Goal: Find specific page/section: Find specific page/section

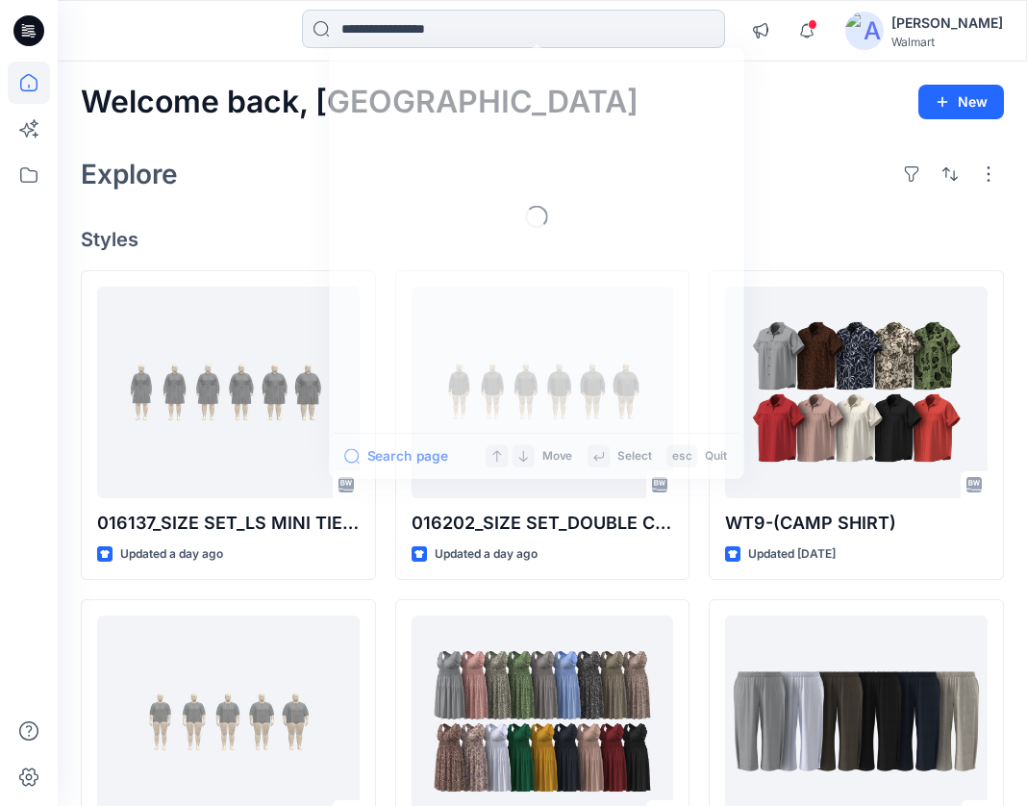
click at [456, 31] on input at bounding box center [513, 29] width 423 height 38
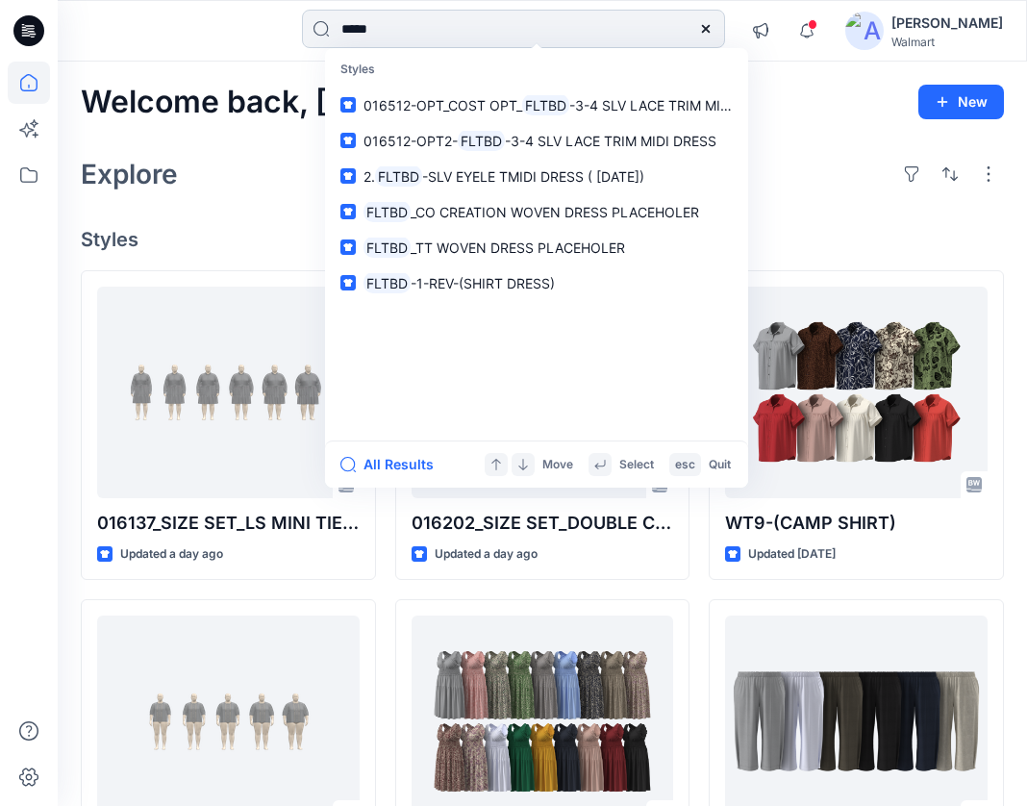
type input "*******"
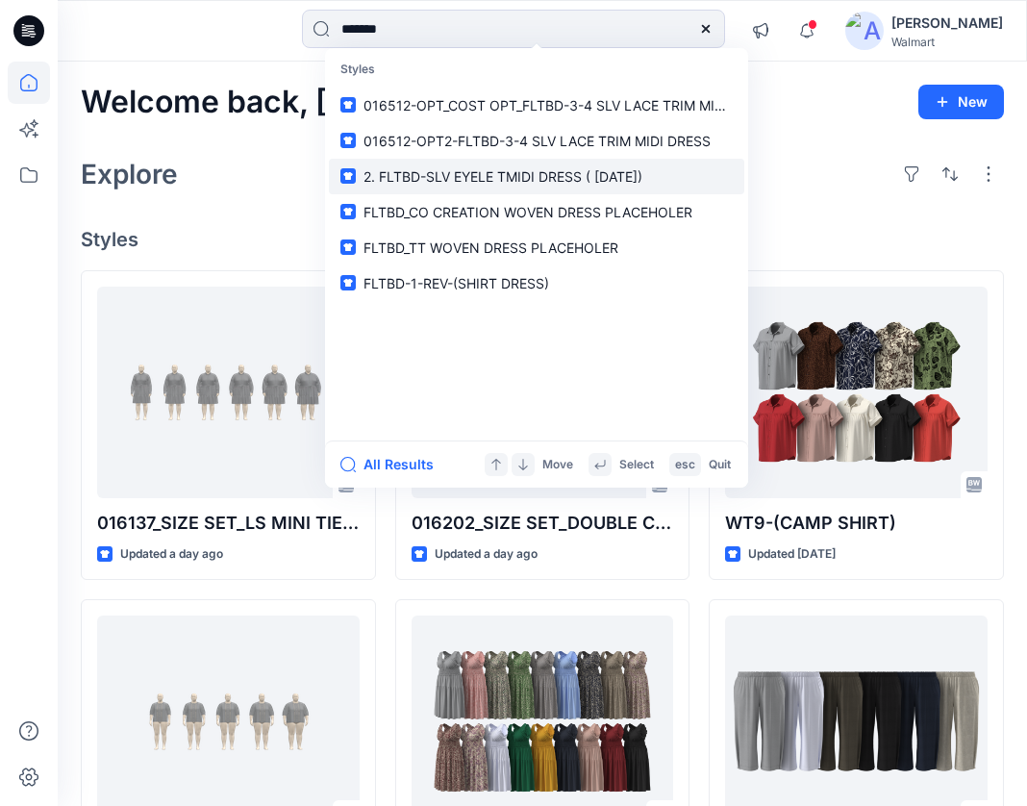
drag, startPoint x: 456, startPoint y: 27, endPoint x: 454, endPoint y: 177, distance: 150.1
click at [454, 177] on span "2. FLTBD-SLV EYELE TMIDI DRESS ( [DATE])" at bounding box center [503, 176] width 279 height 16
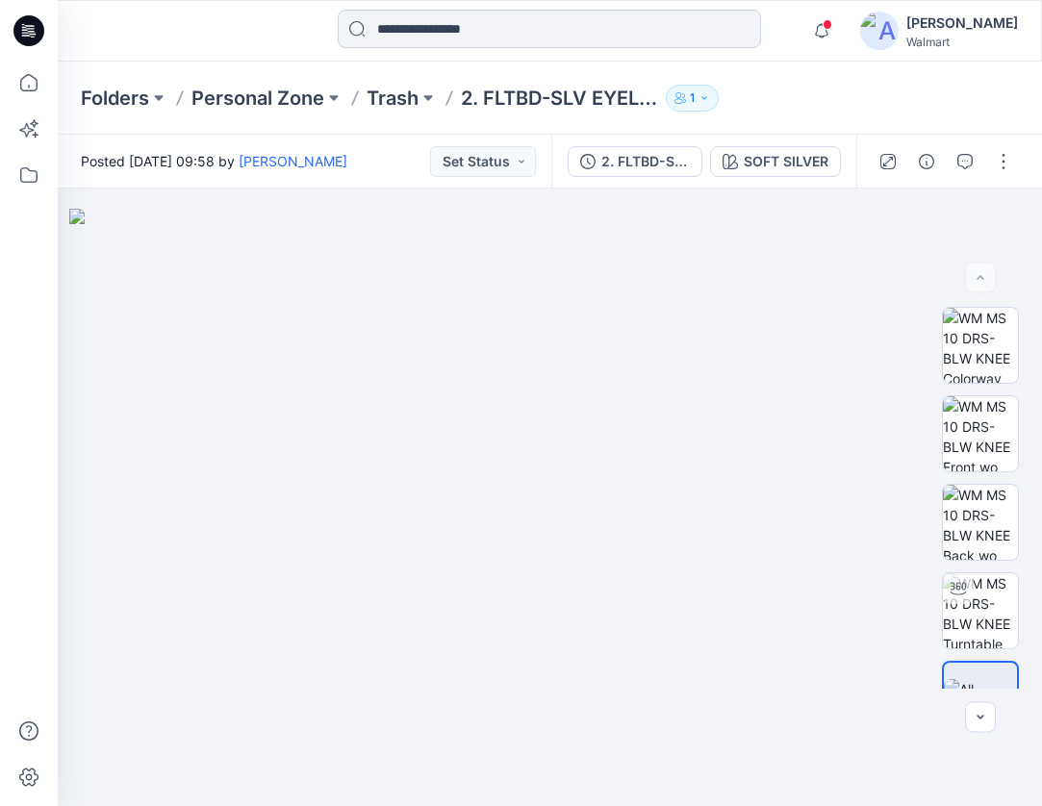
click at [492, 36] on input at bounding box center [549, 29] width 423 height 38
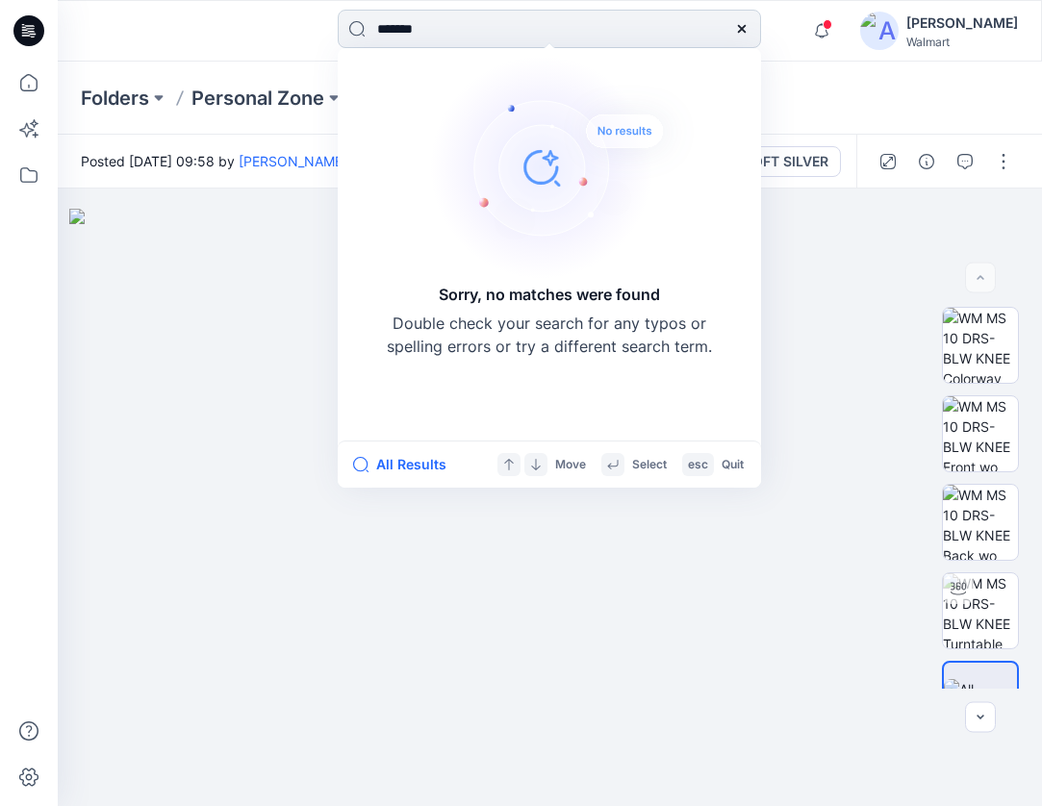
click at [425, 28] on input "*******" at bounding box center [549, 29] width 423 height 38
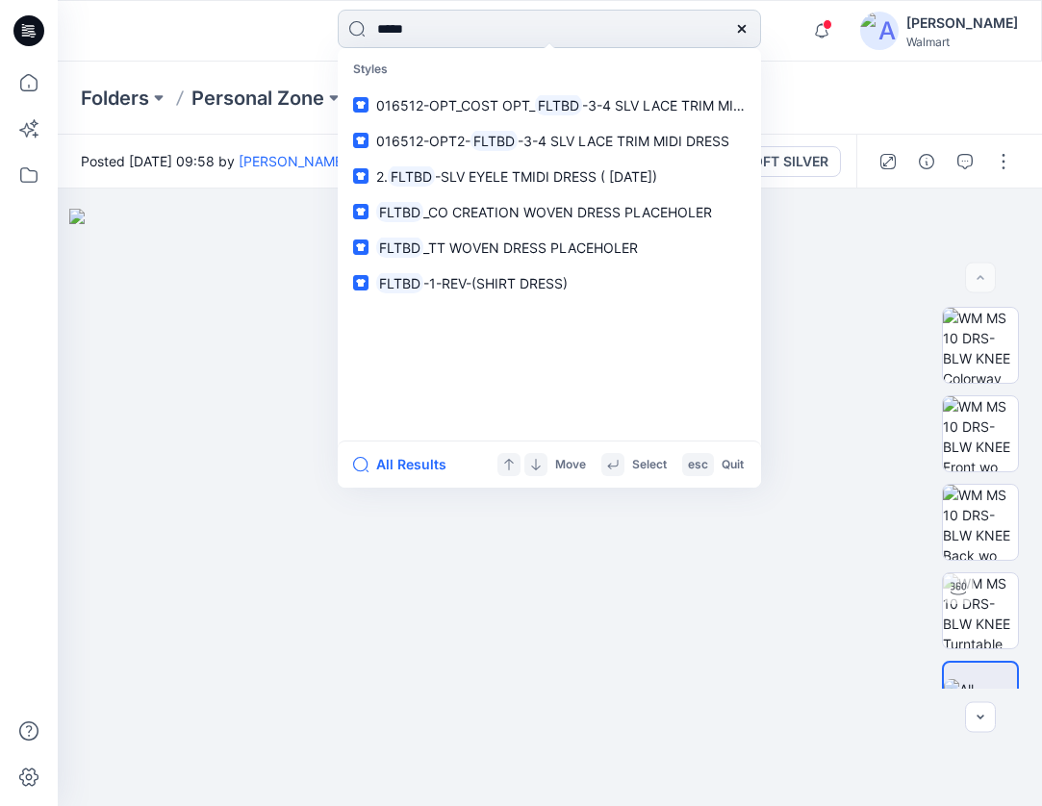
type input "******"
click at [744, 27] on icon at bounding box center [742, 29] width 8 height 8
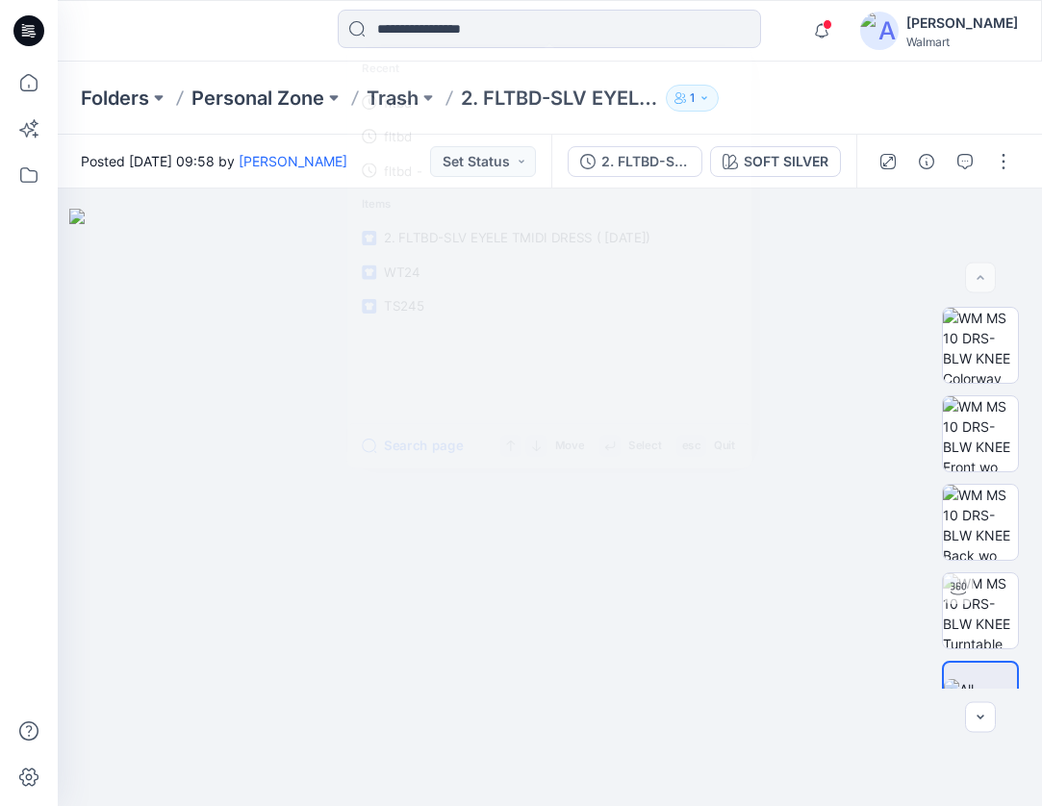
drag, startPoint x: 803, startPoint y: 17, endPoint x: 795, endPoint y: 26, distance: 11.6
click at [804, 17] on div "Recent fltbd- fltbd fltbd - Items 2. FLTBD-SLV EYELE TMIDI DRESS ( [DATE]) WT24…" at bounding box center [549, 31] width 983 height 42
click at [23, 178] on icon at bounding box center [29, 175] width 42 height 42
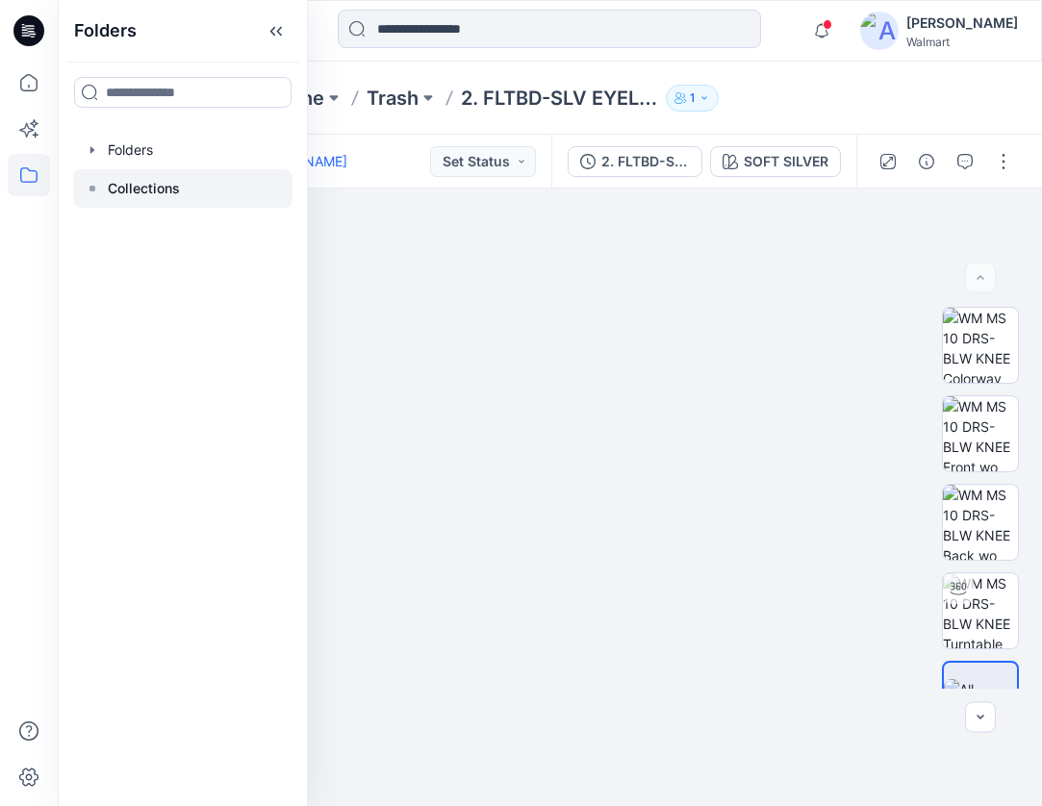
click at [169, 182] on p "Collections" at bounding box center [144, 188] width 72 height 23
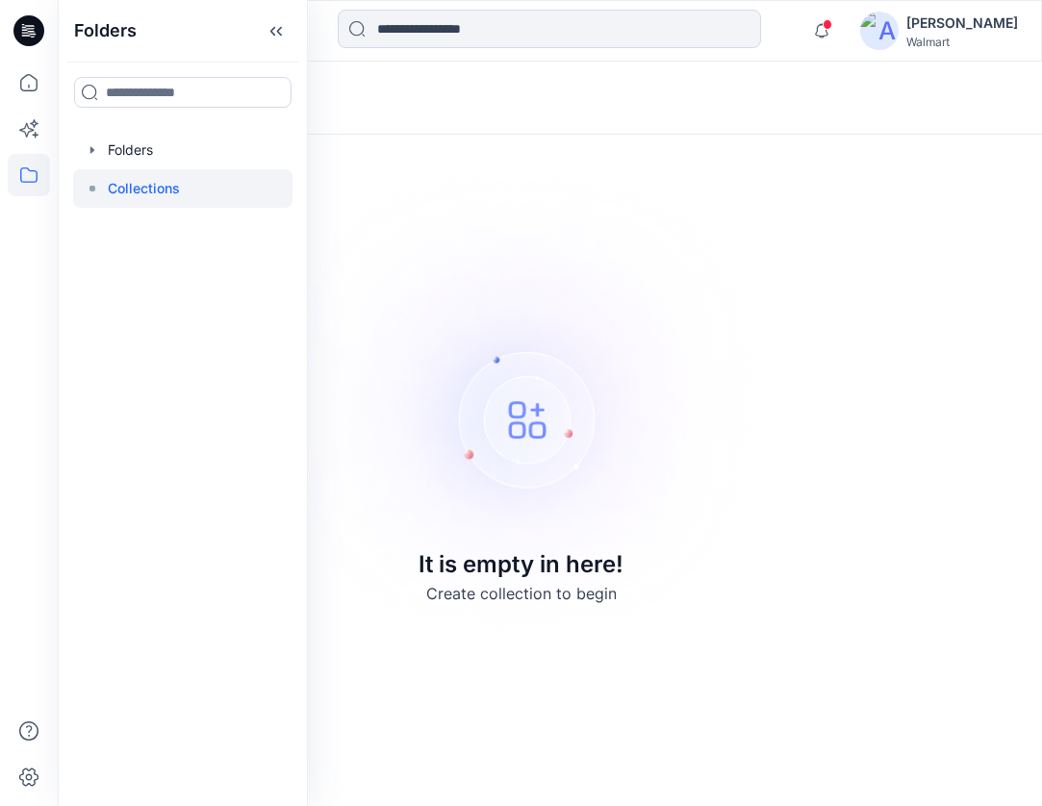
click at [790, 27] on div at bounding box center [550, 31] width 492 height 42
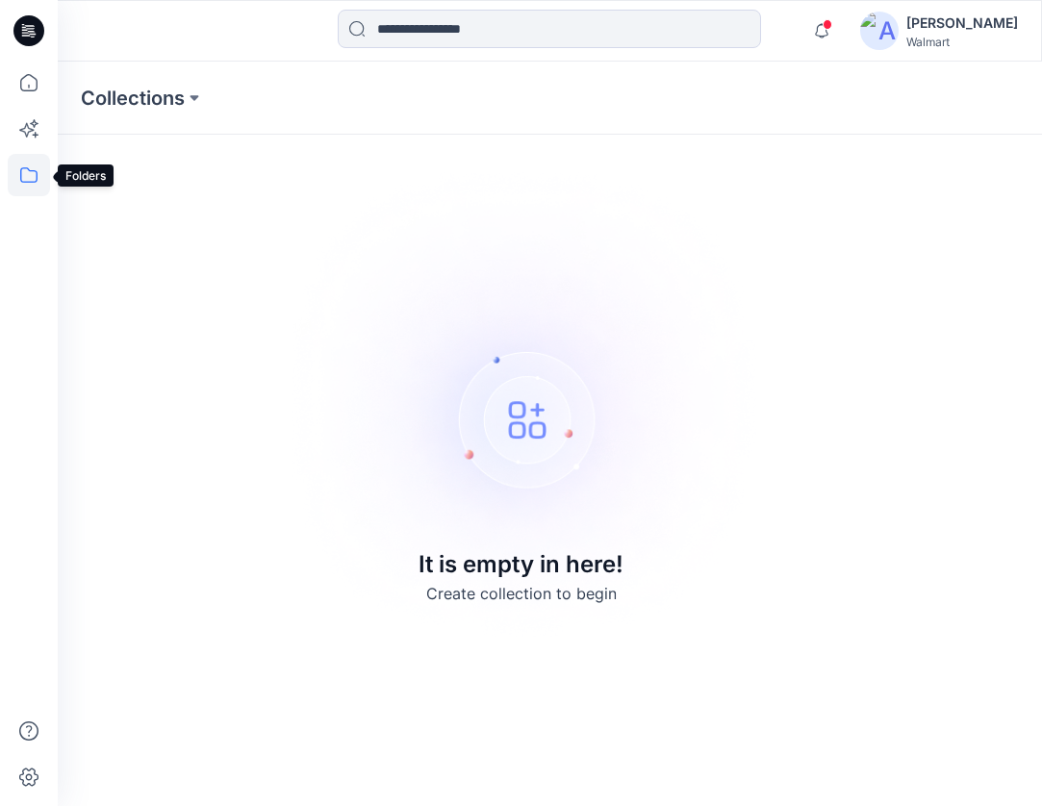
click at [28, 180] on icon at bounding box center [29, 175] width 42 height 42
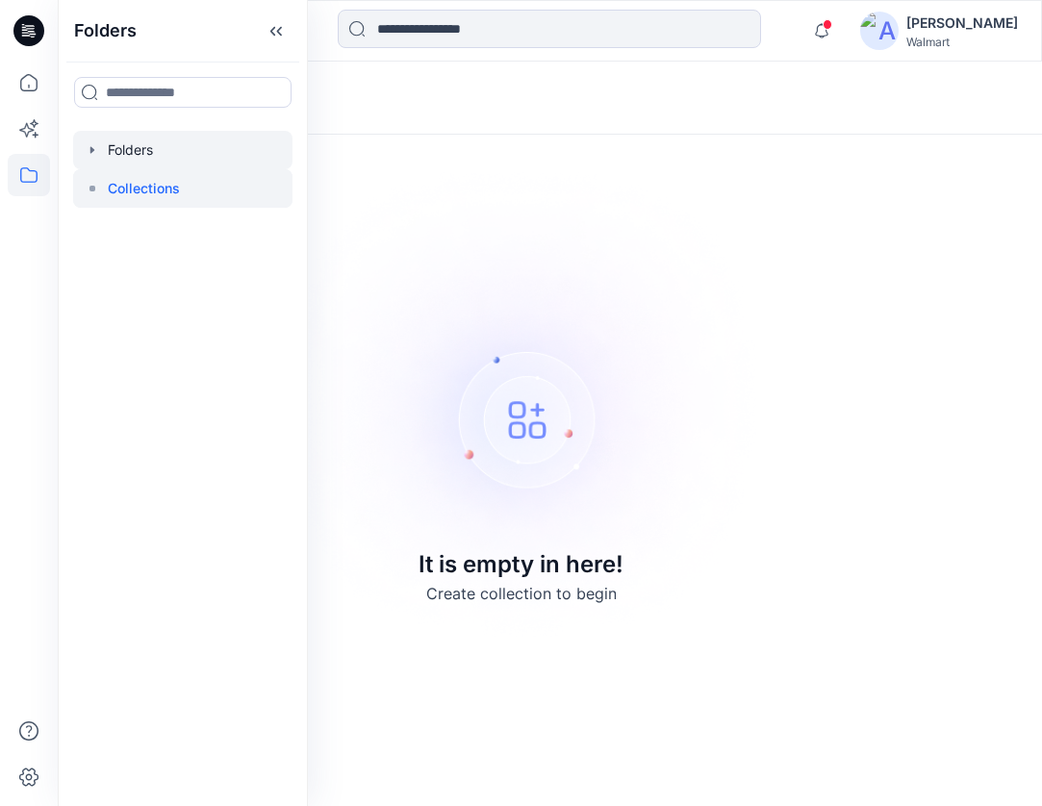
click at [107, 159] on div at bounding box center [182, 150] width 219 height 38
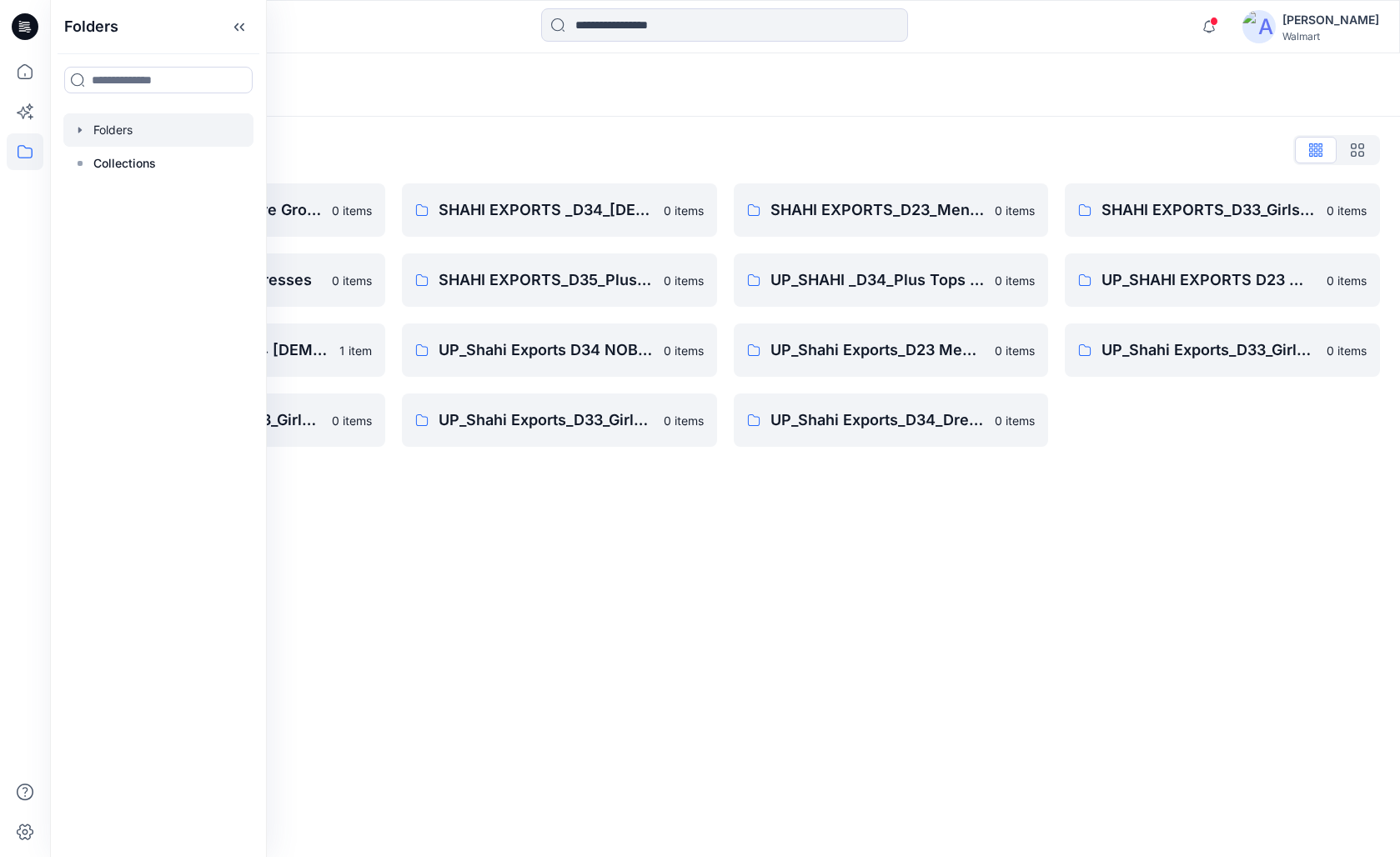
click at [903, 501] on div "Folders Folders List Shahi 3D Sample Share Group 0 items Shahi Exports_D34_Dres…" at bounding box center [725, 455] width 1350 height 803
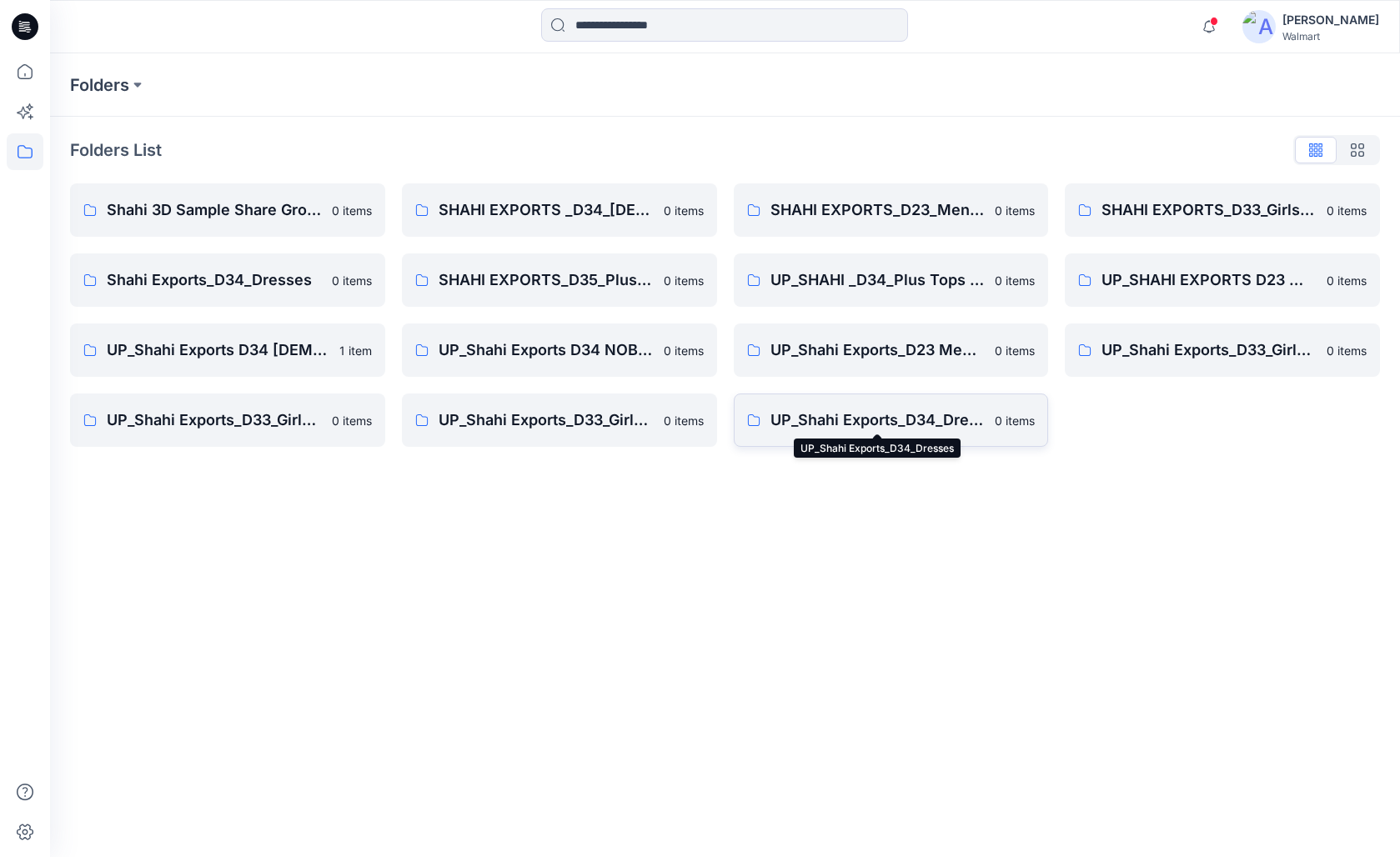
click at [871, 424] on p "UP_Shahi Exports_D34_Dresses" at bounding box center [878, 419] width 215 height 23
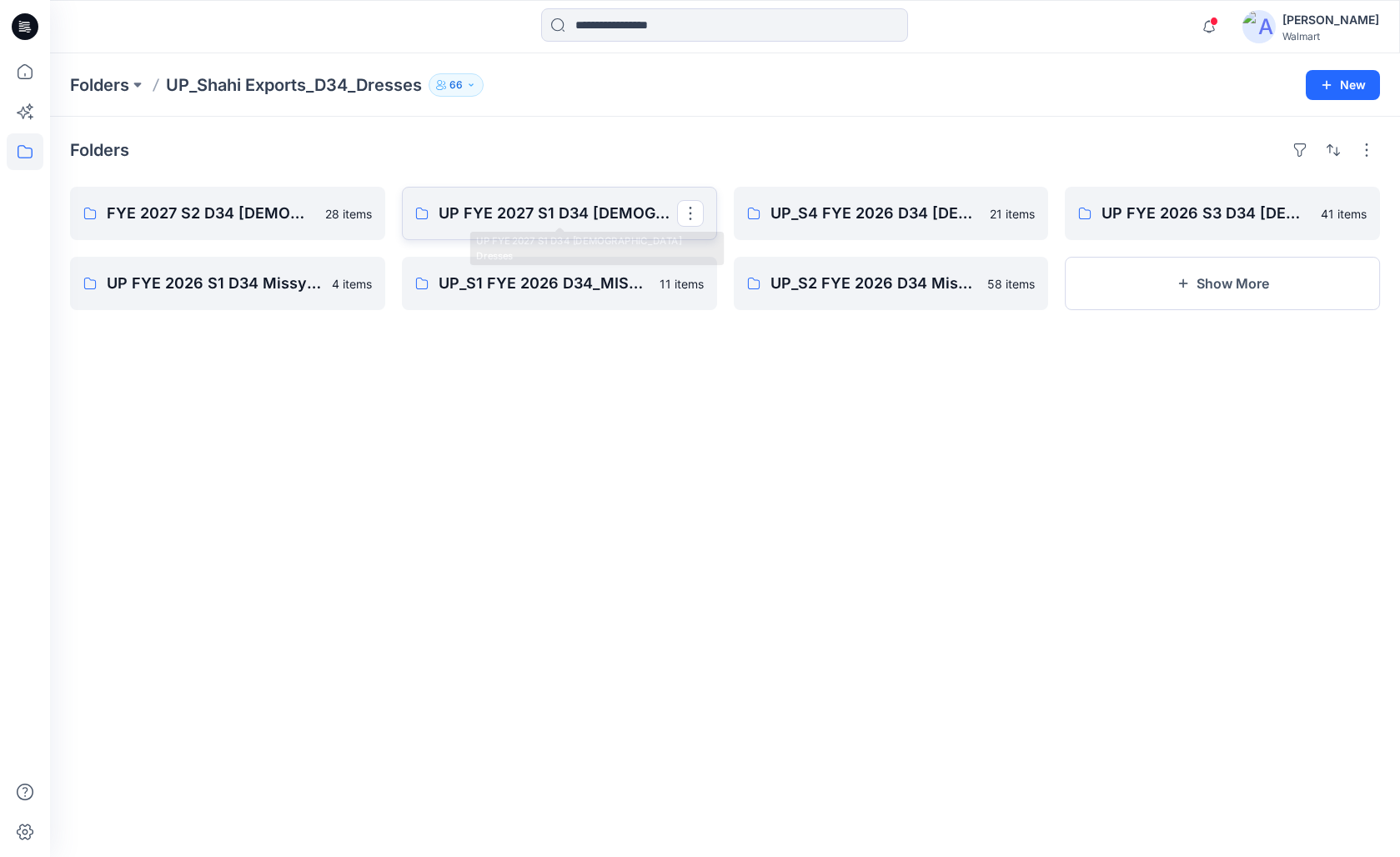
click at [533, 224] on p "UP FYE 2027 S1 D34 [DEMOGRAPHIC_DATA] Dresses" at bounding box center [557, 213] width 238 height 23
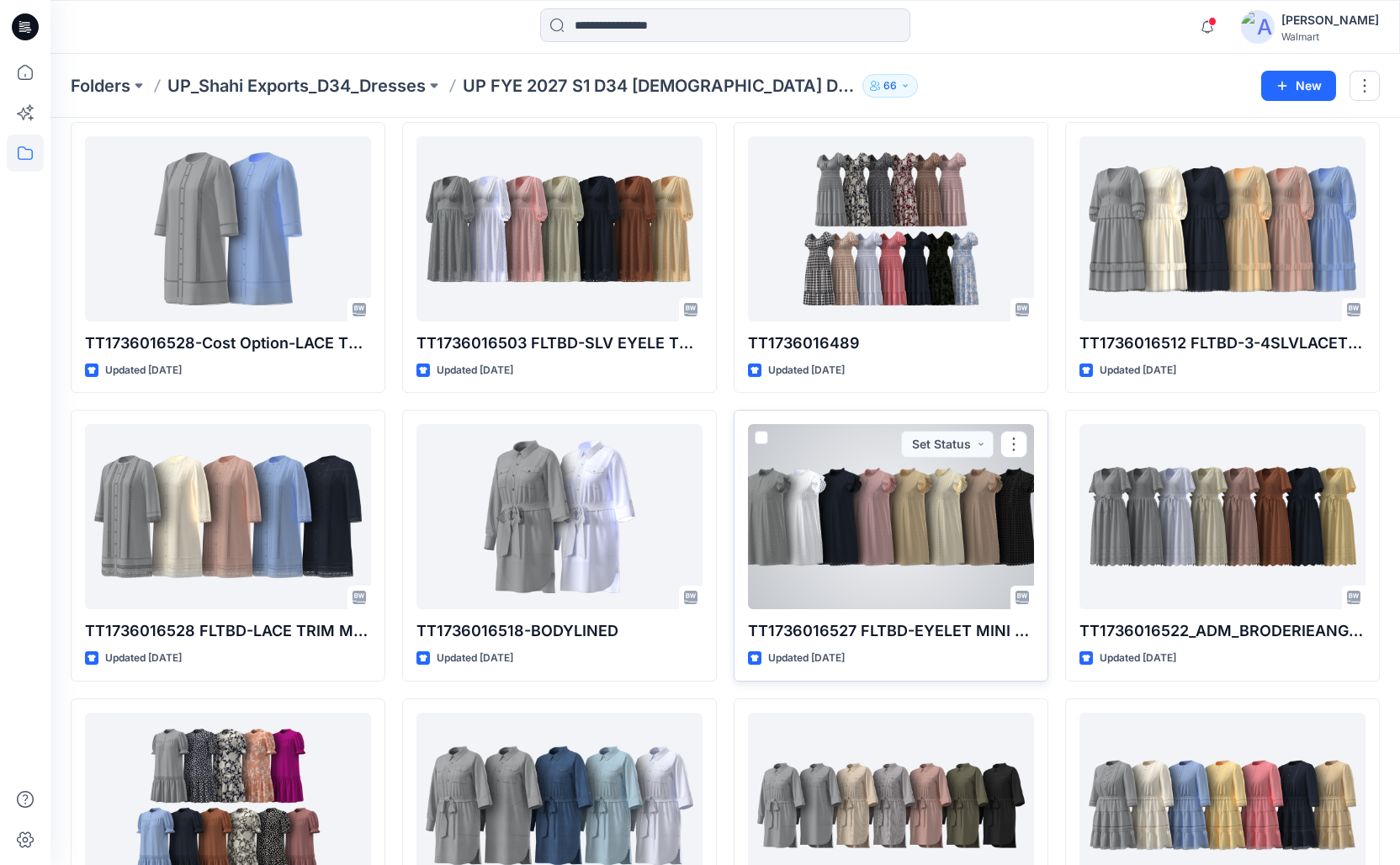
scroll to position [981, 0]
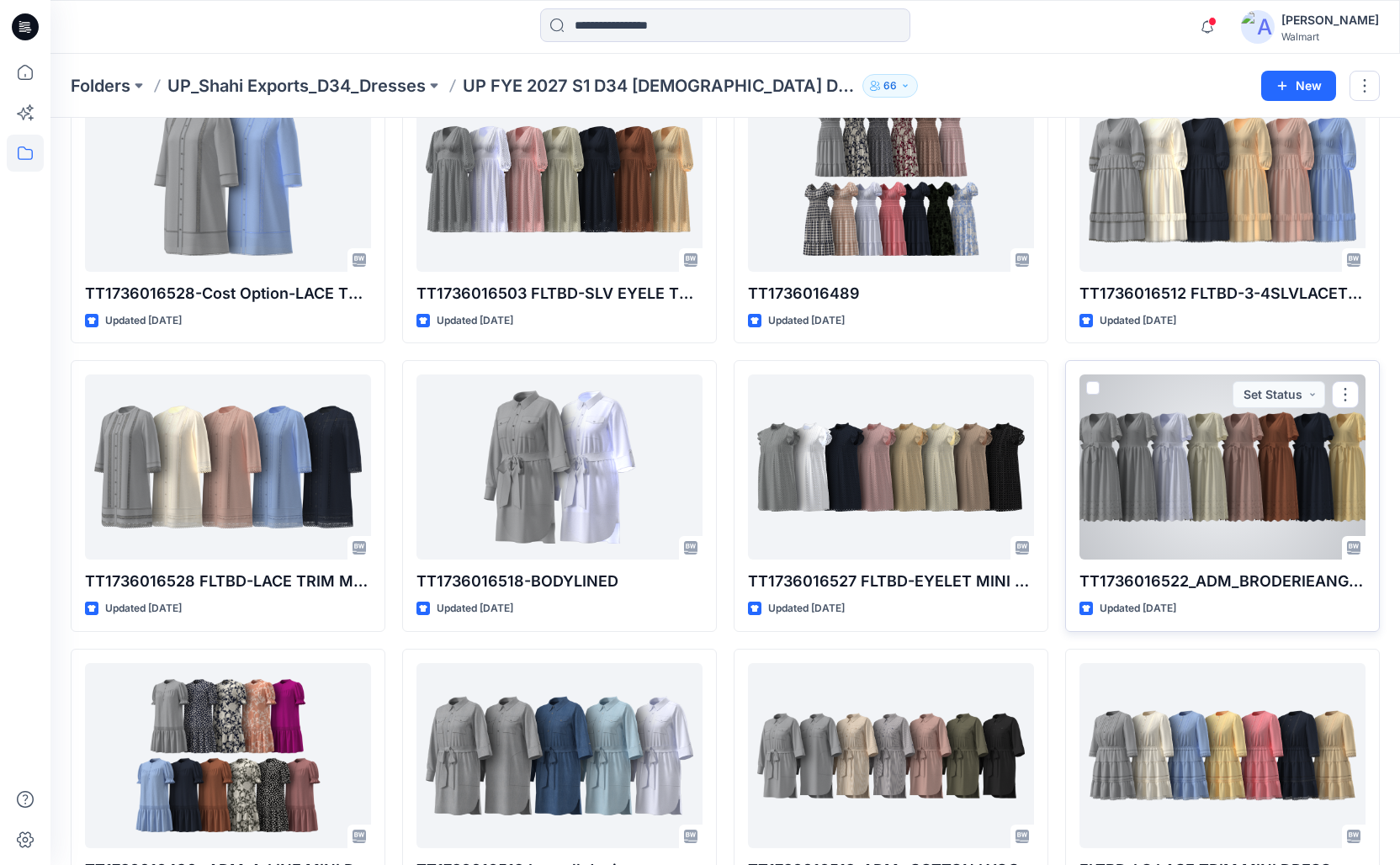
click at [911, 421] on div at bounding box center [1222, 467] width 286 height 185
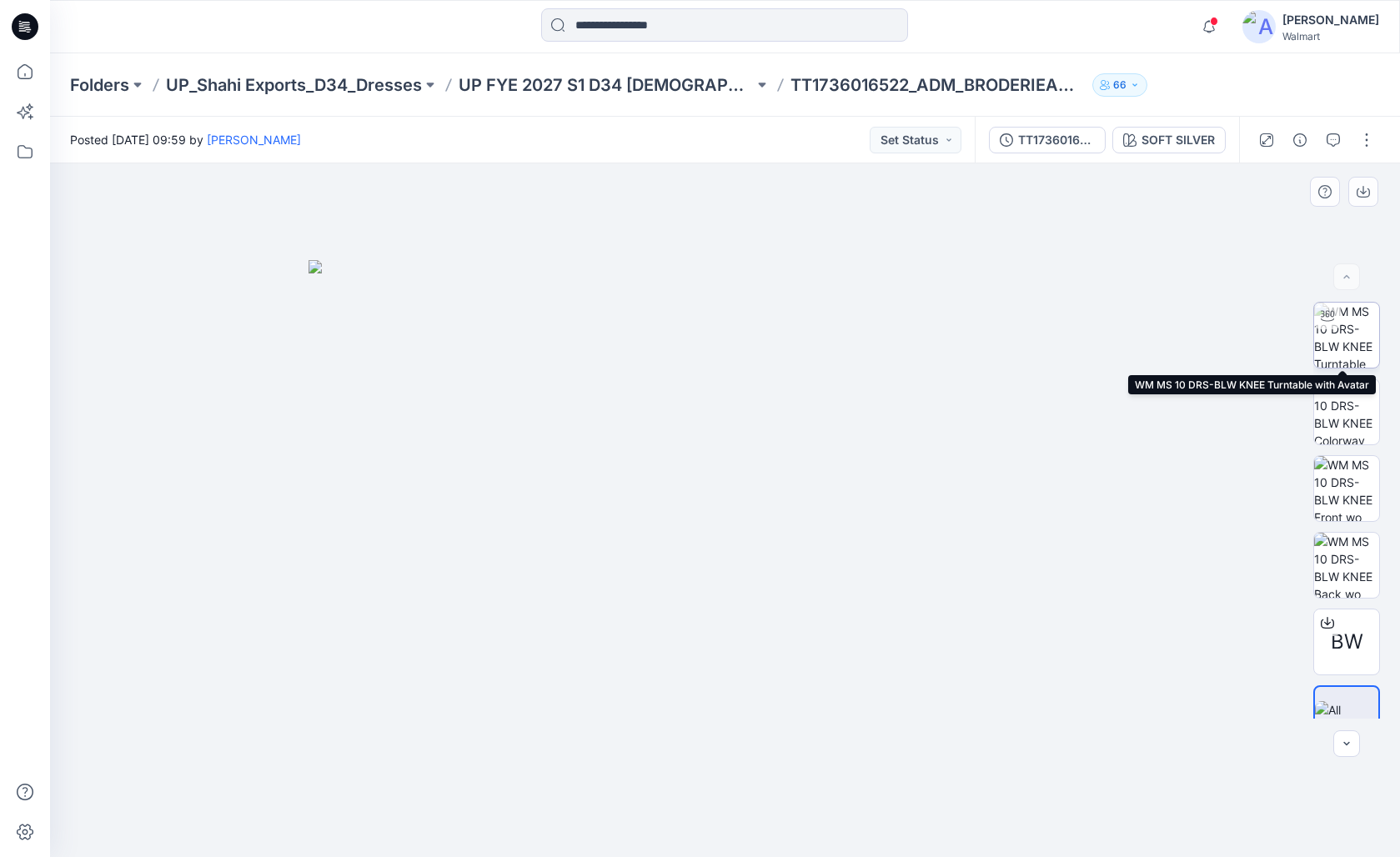
click at [903, 335] on img at bounding box center [1346, 334] width 65 height 65
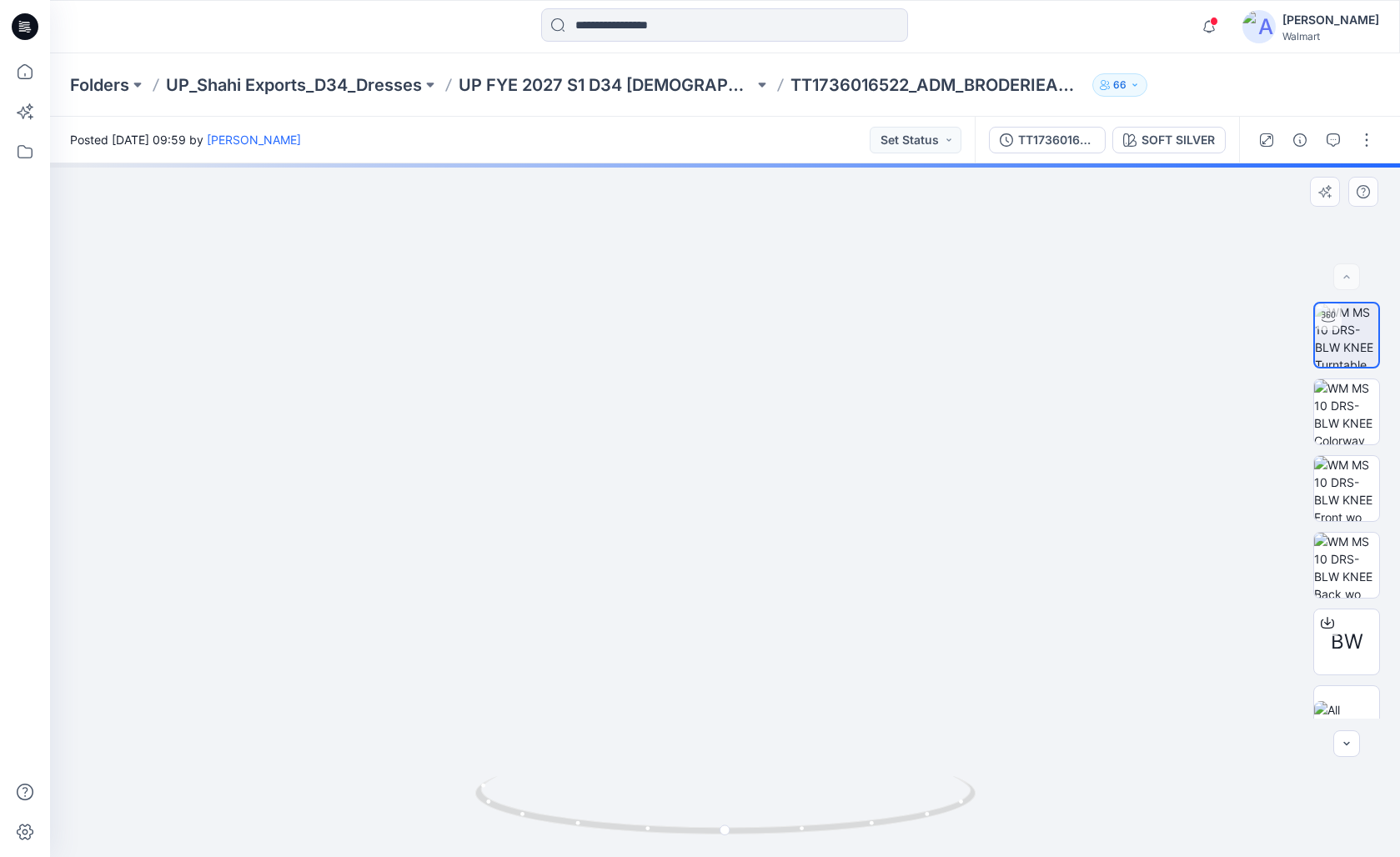
drag, startPoint x: 739, startPoint y: 361, endPoint x: 775, endPoint y: 506, distance: 149.4
click at [775, 506] on img at bounding box center [725, 412] width 1099 height 890
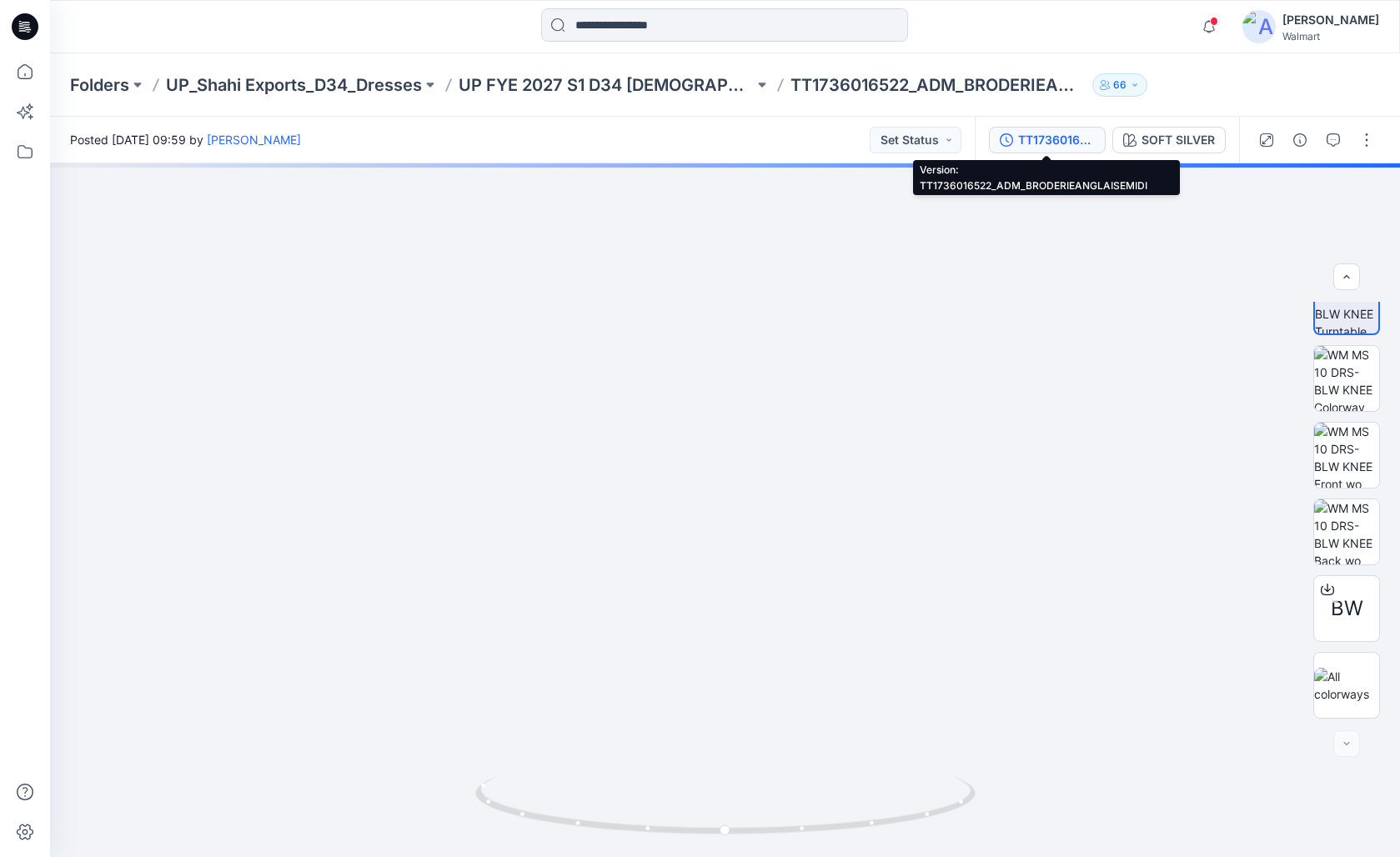
click at [903, 149] on button "TT1736016522_ADM_BRODERIEANGLAISEMIDI" at bounding box center [1047, 140] width 117 height 27
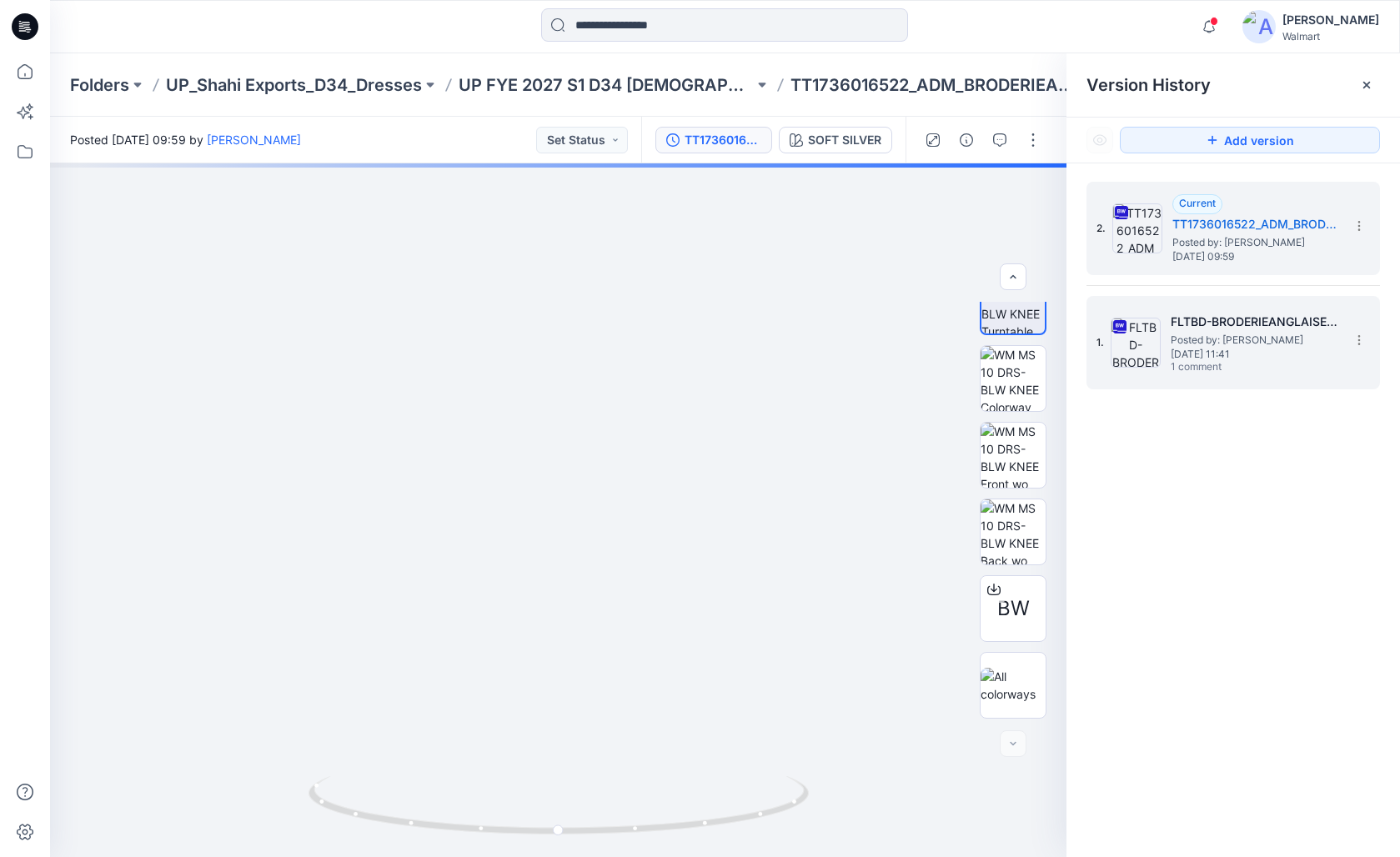
click at [903, 325] on h5 "FLTBD-BRODERIEANGLAISEMIDI" at bounding box center [1254, 321] width 166 height 20
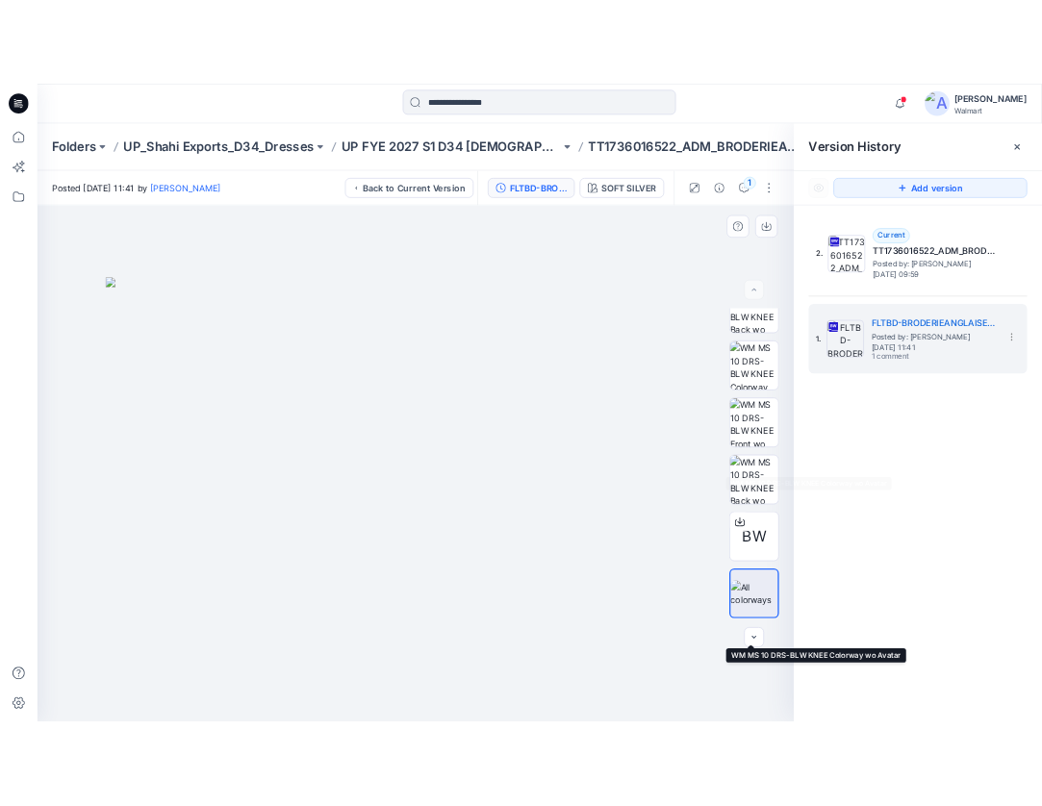
scroll to position [0, 0]
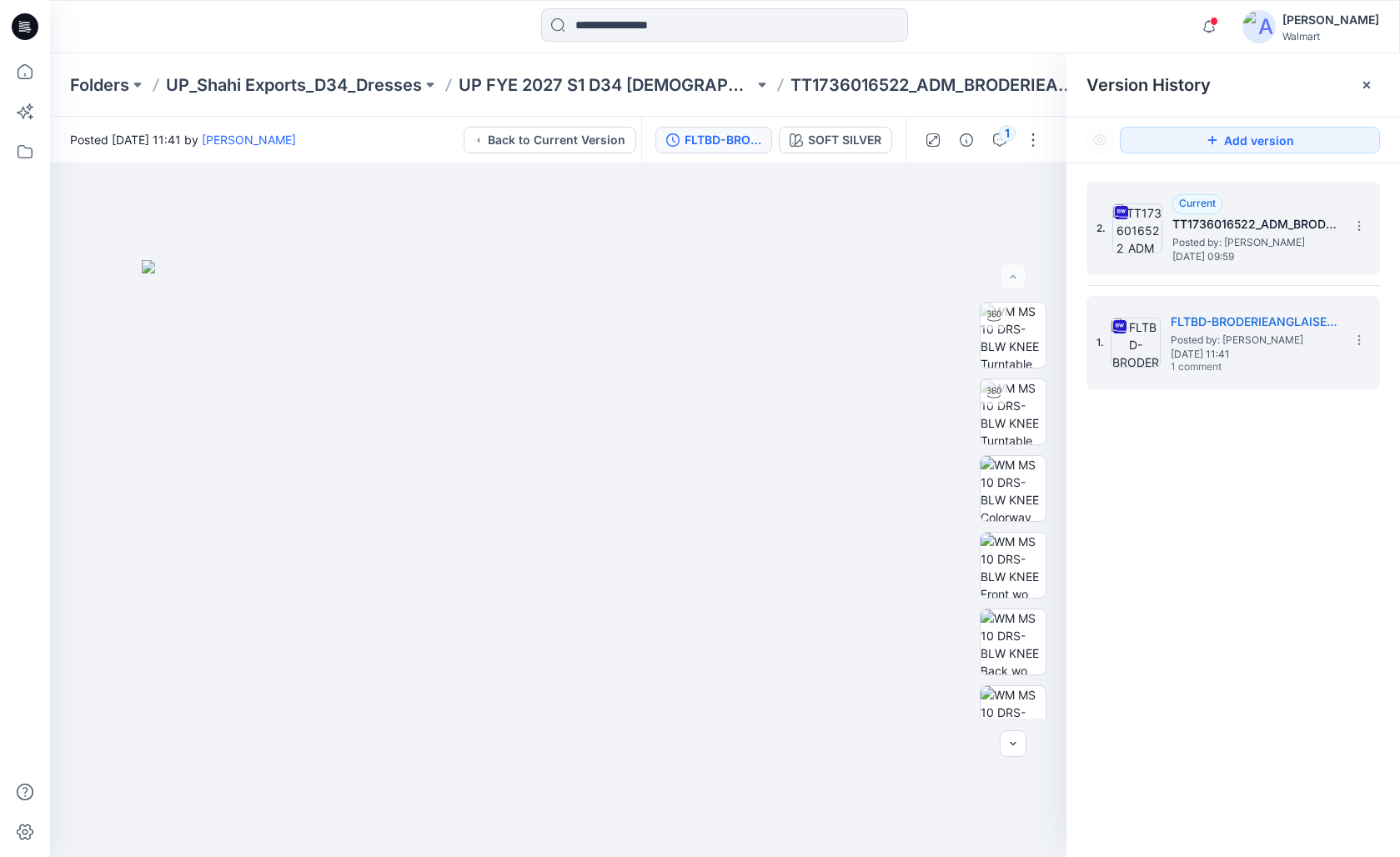
click at [903, 257] on span "[DATE] 09:59" at bounding box center [1255, 256] width 166 height 11
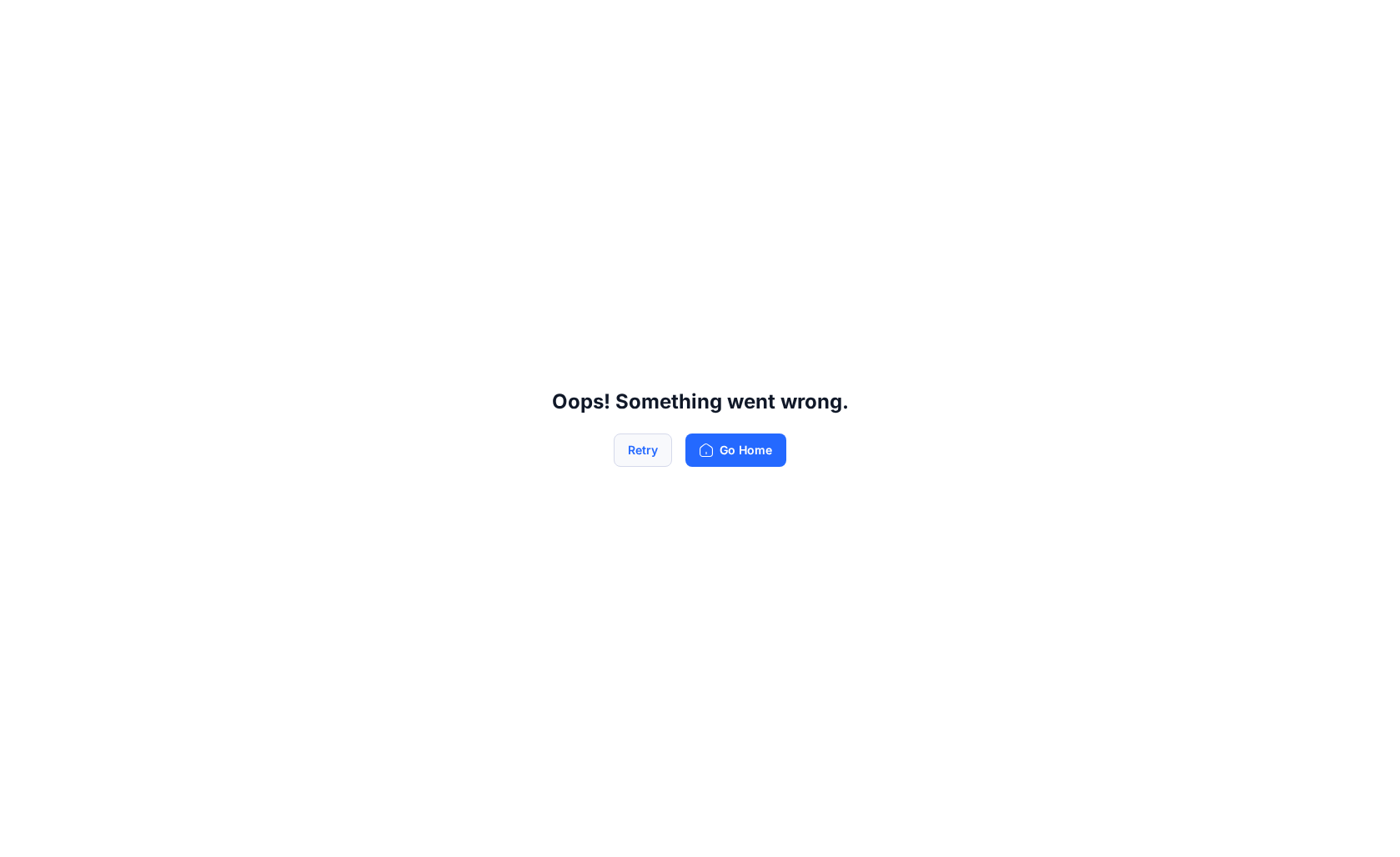
click at [638, 460] on button "Retry" at bounding box center [642, 450] width 58 height 33
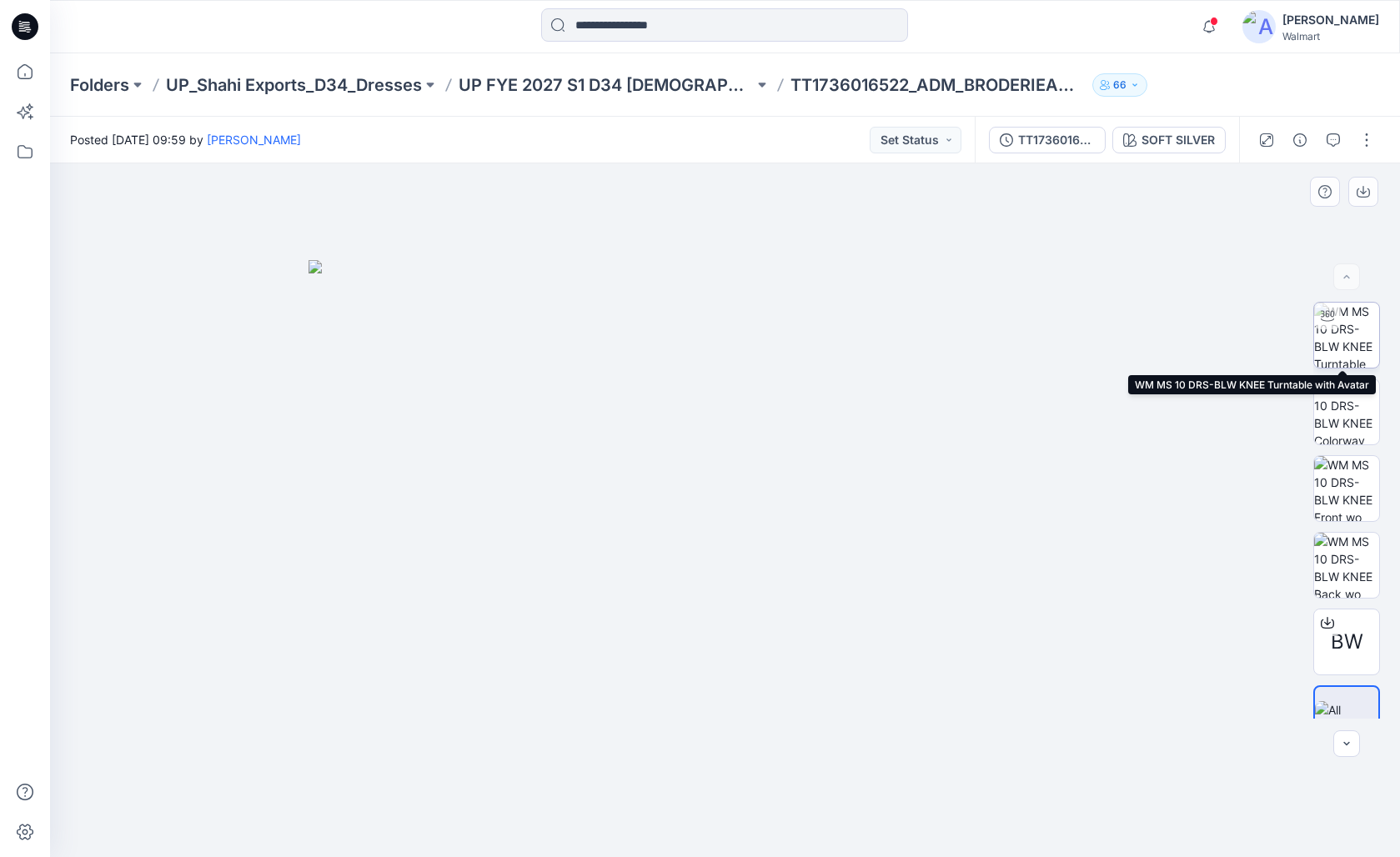
click at [903, 330] on img at bounding box center [1346, 334] width 65 height 65
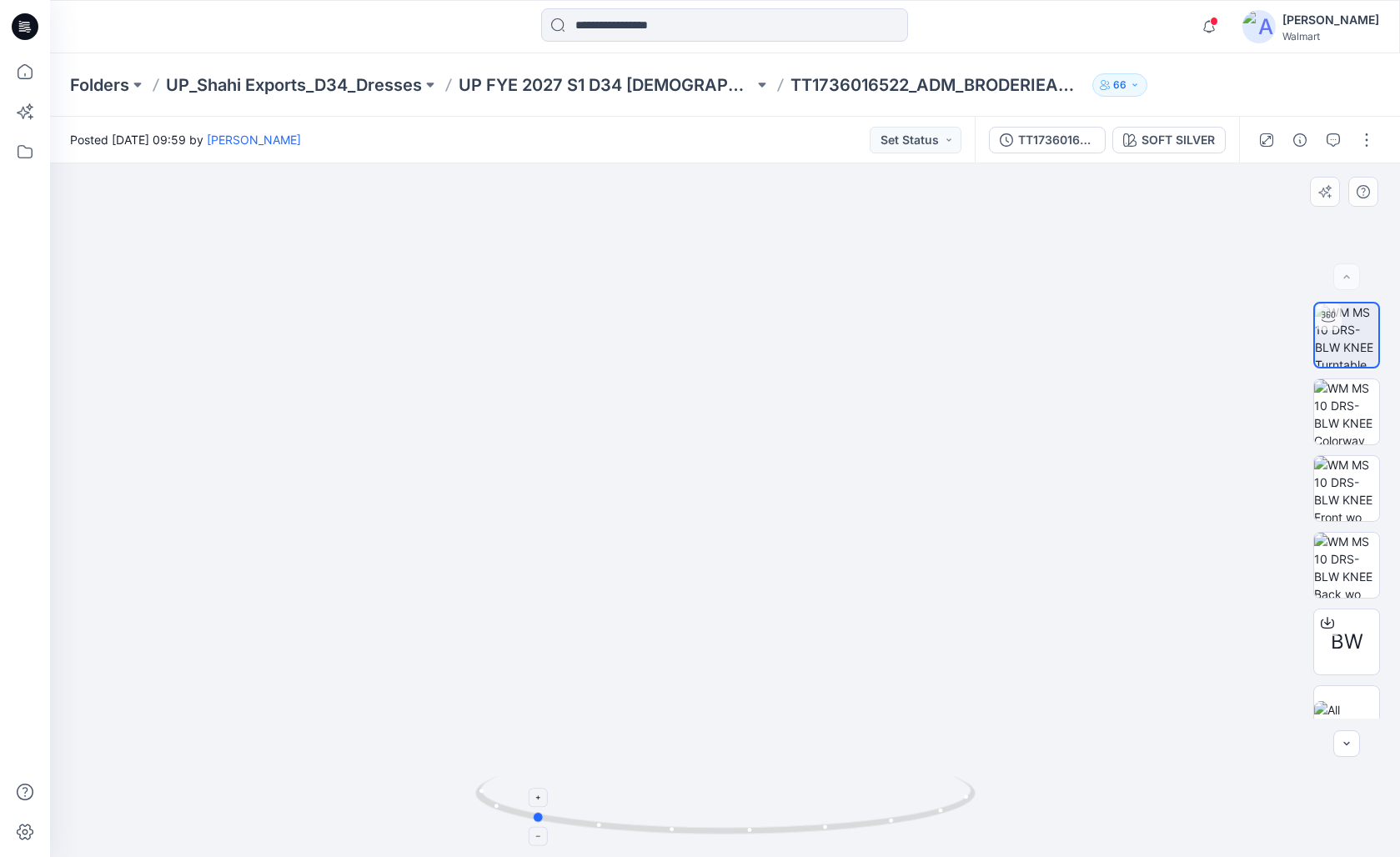
drag, startPoint x: 889, startPoint y: 825, endPoint x: 699, endPoint y: 821, distance: 190.0
click at [699, 739] on icon at bounding box center [727, 808] width 505 height 62
drag, startPoint x: 699, startPoint y: 820, endPoint x: 667, endPoint y: 808, distance: 34.2
click at [667, 739] on icon at bounding box center [727, 808] width 505 height 62
drag, startPoint x: 731, startPoint y: 267, endPoint x: 757, endPoint y: 426, distance: 161.1
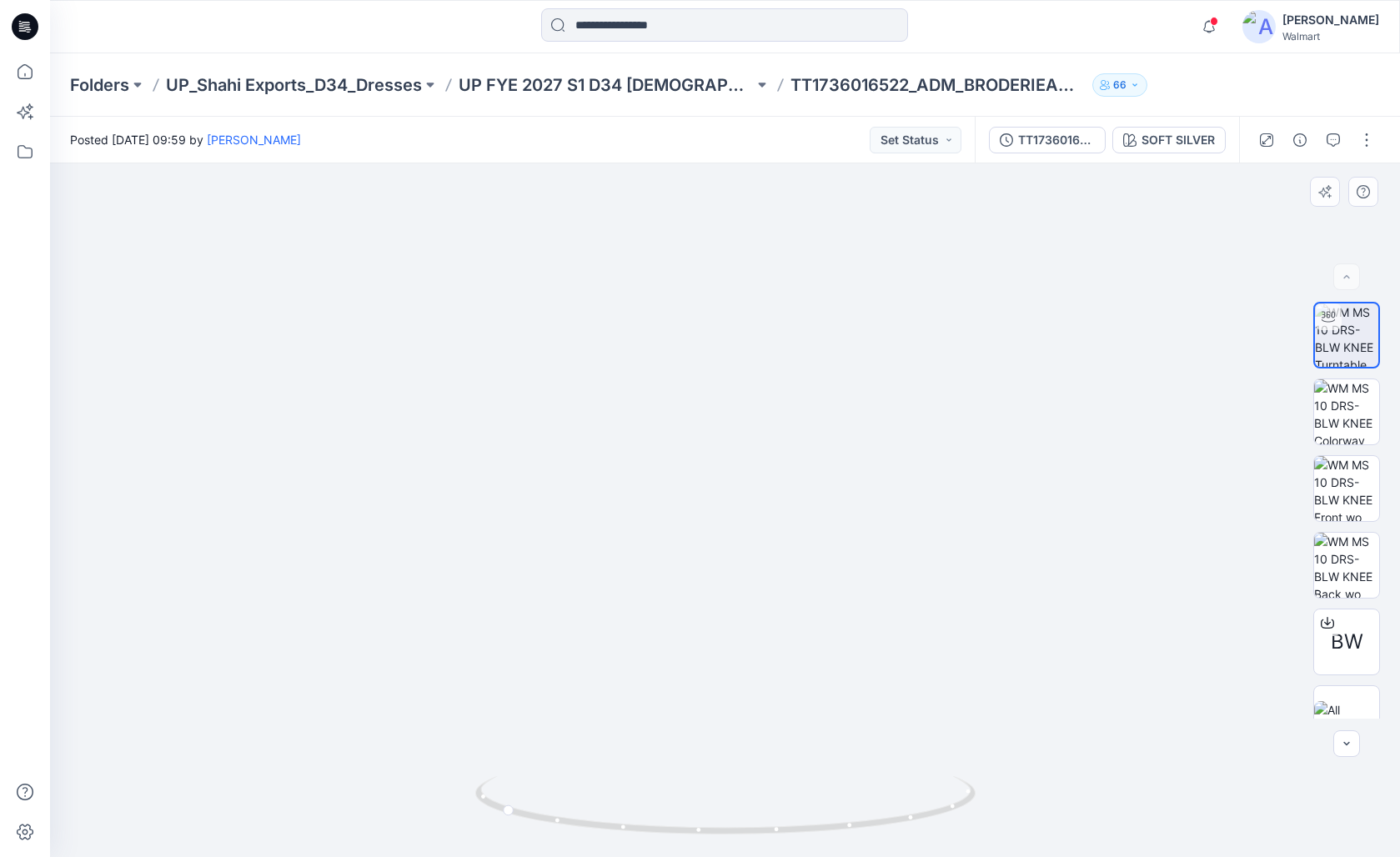
click at [757, 426] on img at bounding box center [725, 503] width 1041 height 708
drag, startPoint x: 786, startPoint y: 830, endPoint x: 979, endPoint y: 802, distance: 195.0
click at [903, 739] on icon at bounding box center [727, 808] width 505 height 62
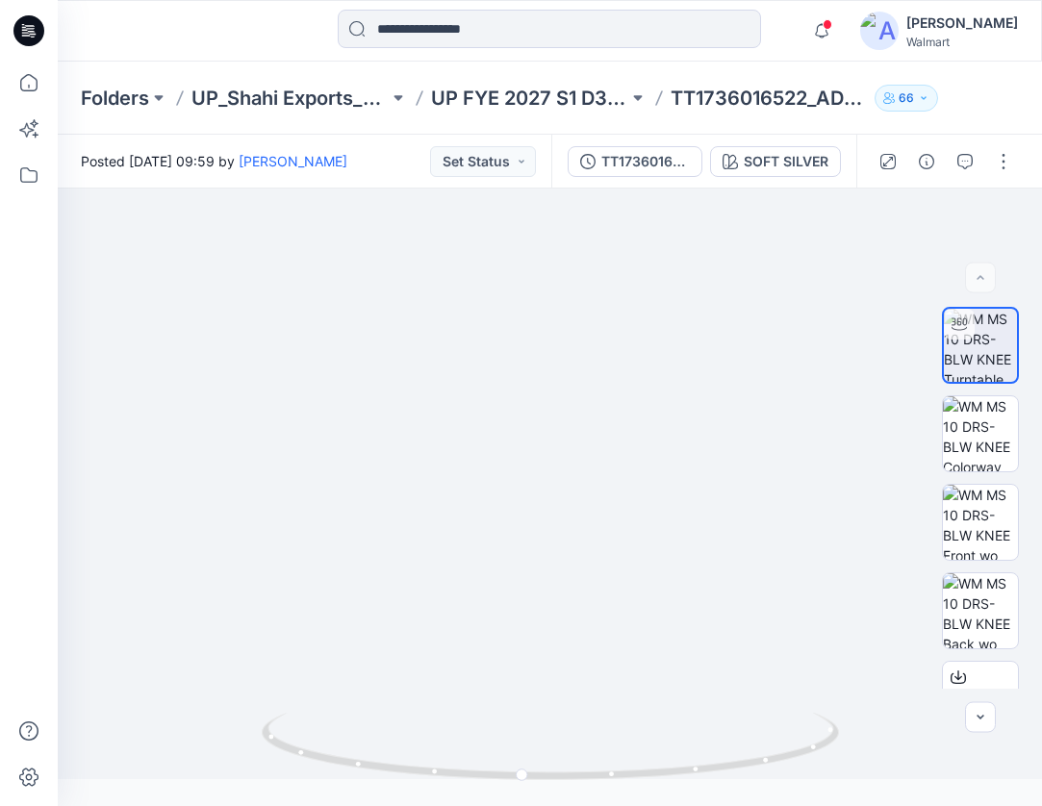
drag, startPoint x: 326, startPoint y: 29, endPoint x: 163, endPoint y: 27, distance: 163.5
click at [165, 27] on div "Notifications Your style 016137_SIZE SET_LS MINI TIERED SHIRT DRESS is ready 1 …" at bounding box center [549, 31] width 983 height 42
drag, startPoint x: 259, startPoint y: 0, endPoint x: 88, endPoint y: -7, distance: 171.4
click at [88, 0] on html "Notifications Your style 016137_SIZE SET_LS MINI TIERED SHIRT DRESS is ready 1 …" at bounding box center [521, 403] width 1042 height 806
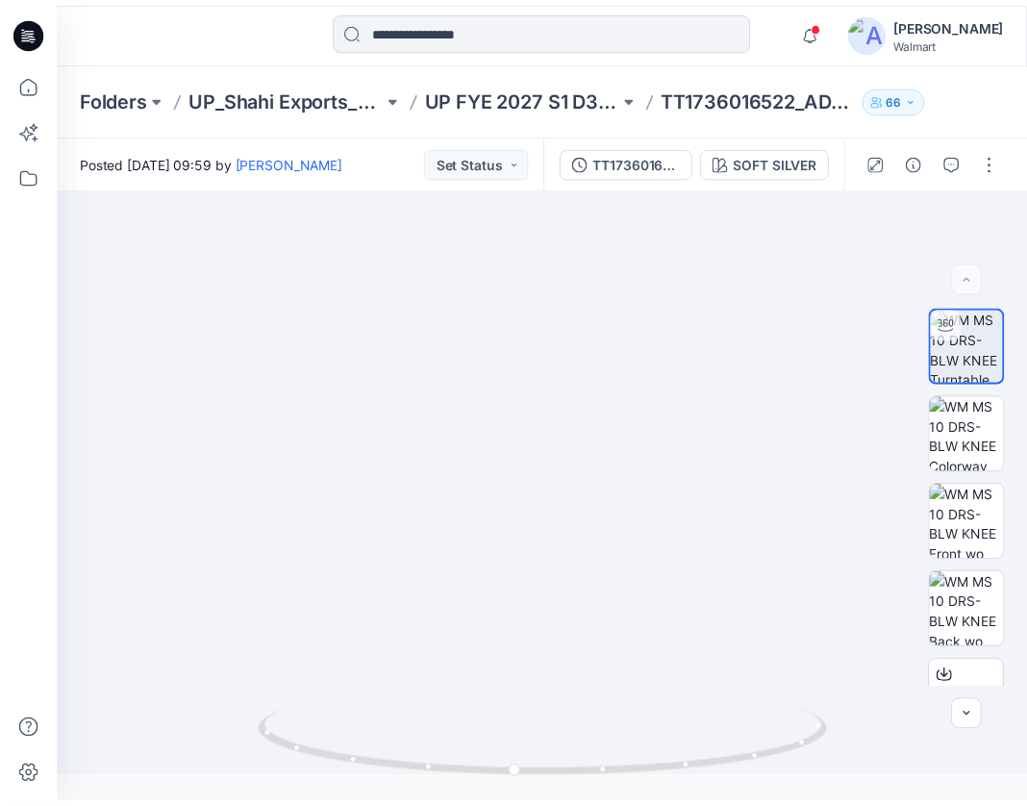
scroll to position [1122, 0]
